Goal: Transaction & Acquisition: Purchase product/service

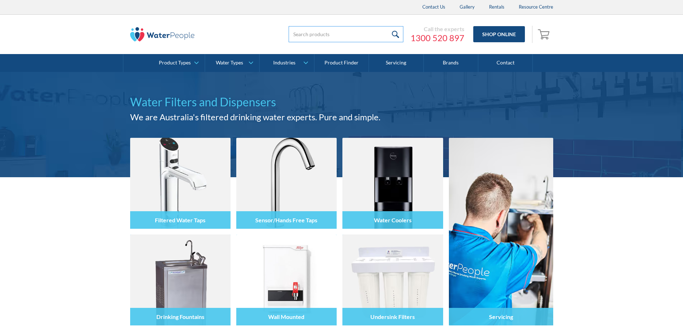
click at [345, 35] on input "search" at bounding box center [345, 34] width 115 height 16
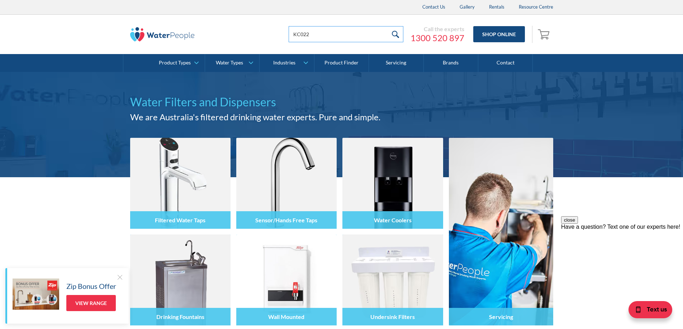
type input "kc022.6"
click at [401, 31] on input "submit" at bounding box center [395, 34] width 15 height 16
click at [394, 33] on input "submit" at bounding box center [395, 34] width 15 height 16
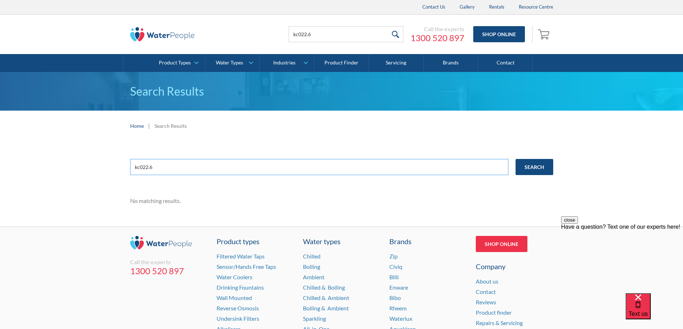
drag, startPoint x: 187, startPoint y: 167, endPoint x: 123, endPoint y: 165, distance: 63.8
click at [123, 165] on div "kc022.6 Search No matching results." at bounding box center [341, 184] width 683 height 86
drag, startPoint x: 332, startPoint y: 35, endPoint x: 254, endPoint y: 29, distance: 78.0
click at [254, 29] on div "kc022.6 Call the experts 1300 520 897 Shop Online 0 Your Cart Subtotal Pay with…" at bounding box center [341, 34] width 423 height 21
type input "CO2 TWIN"
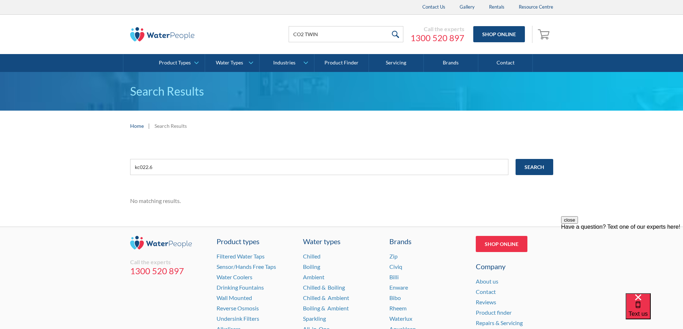
click at [397, 35] on input "submit" at bounding box center [395, 34] width 15 height 16
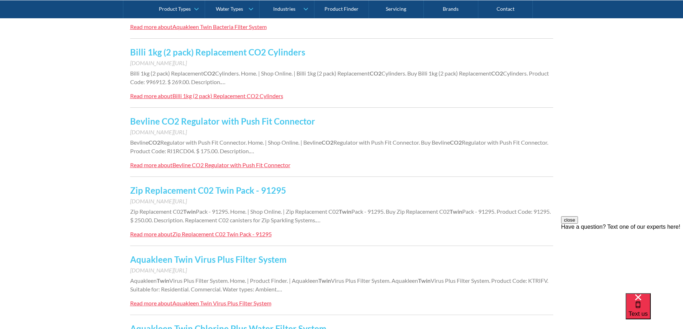
click at [234, 188] on link "Zip Replacement C02 Twin Pack - 91295" at bounding box center [208, 190] width 156 height 10
